Goal: Navigation & Orientation: Find specific page/section

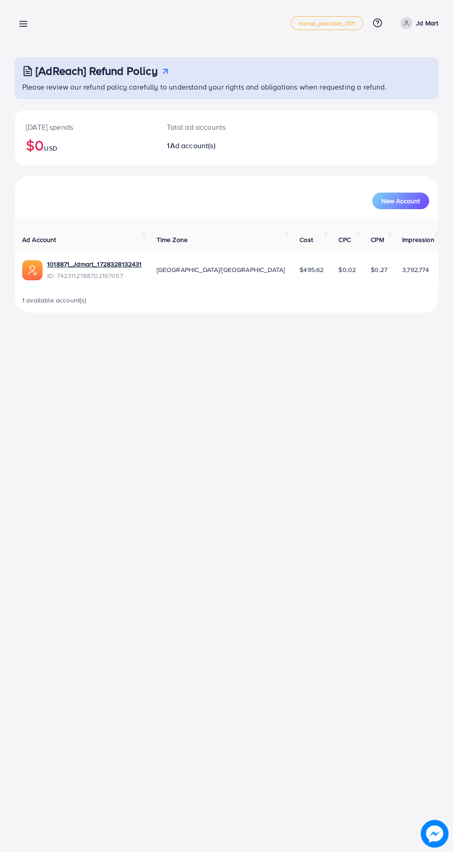
click at [23, 24] on line at bounding box center [23, 24] width 7 height 0
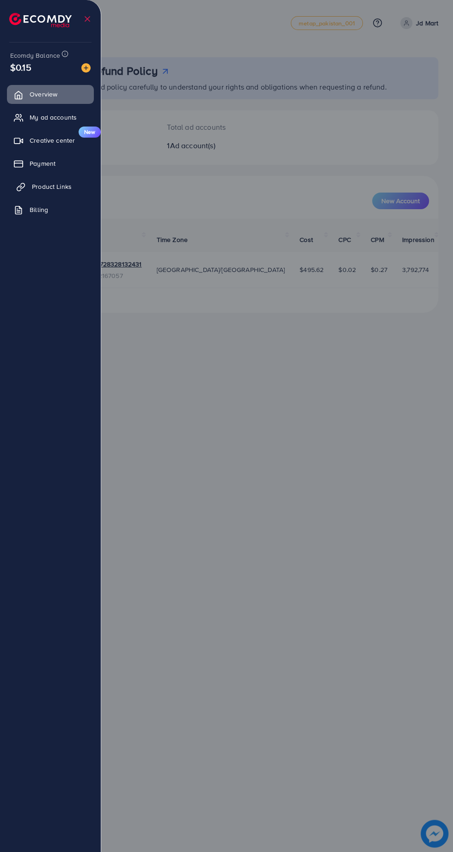
click at [60, 182] on span "Product Links" at bounding box center [52, 186] width 40 height 9
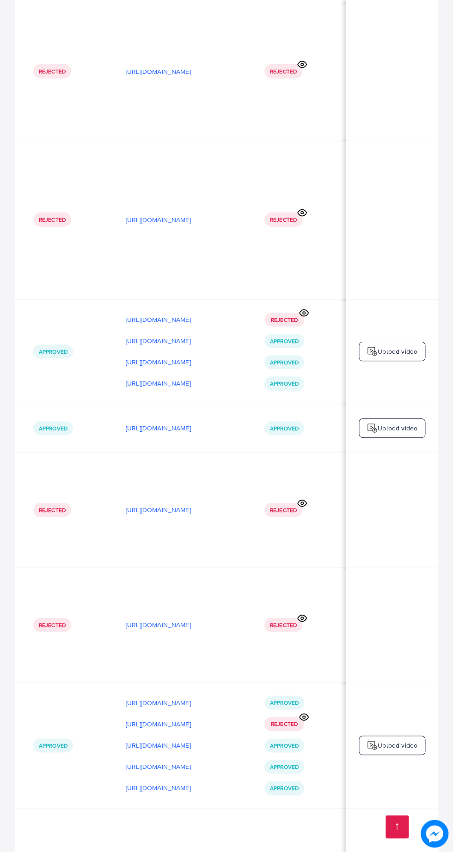
scroll to position [5404, 0]
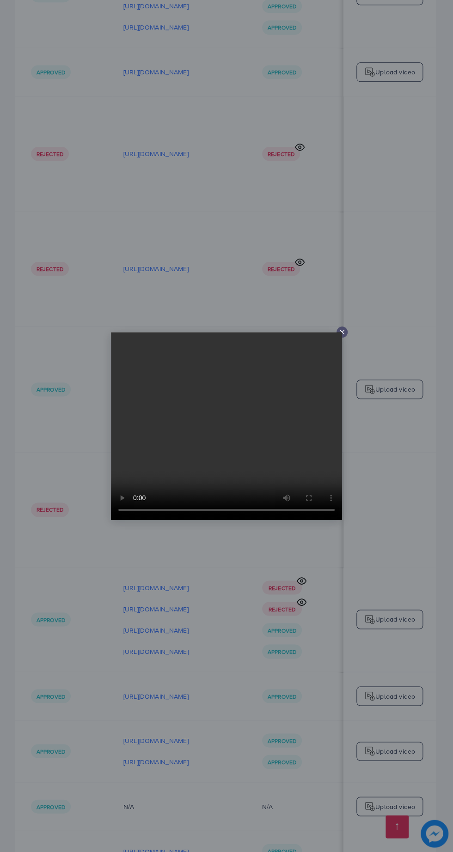
click at [230, 848] on div at bounding box center [226, 426] width 453 height 852
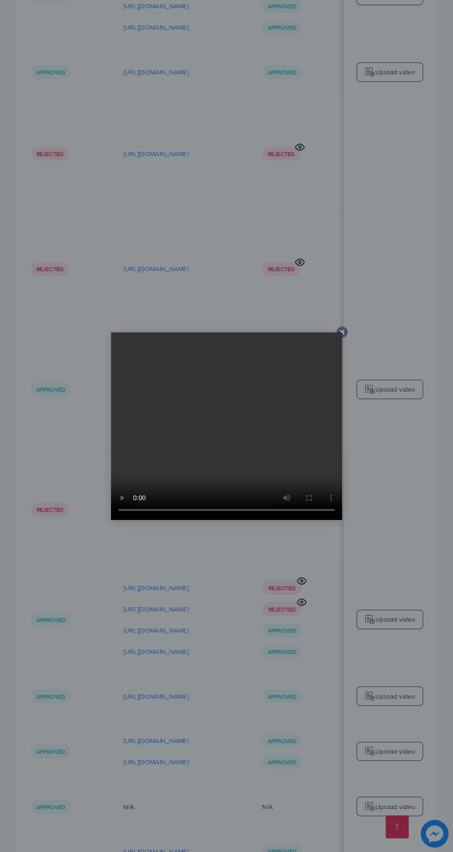
click at [236, 803] on div at bounding box center [226, 426] width 453 height 852
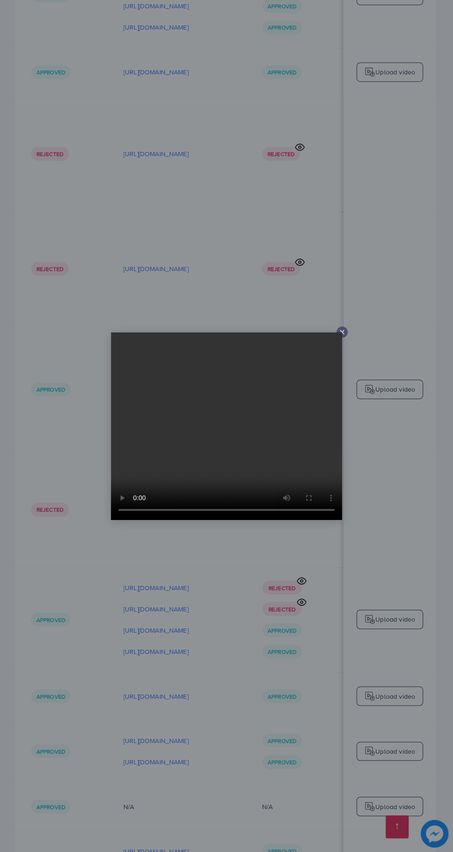
click at [300, 795] on div at bounding box center [226, 426] width 453 height 852
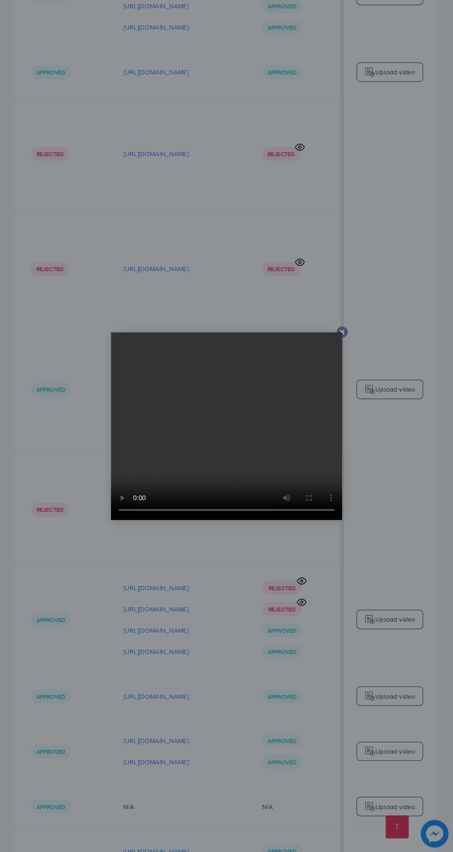
click at [324, 754] on div at bounding box center [226, 426] width 453 height 852
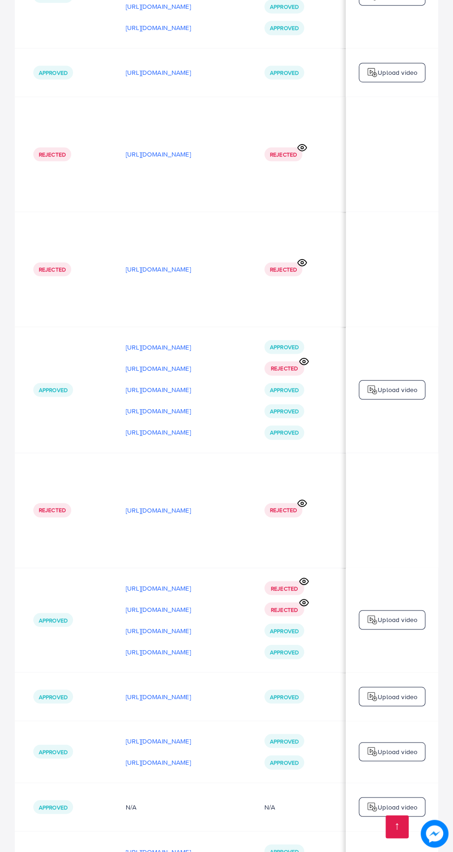
scroll to position [0, 0]
